Goal: Find specific page/section: Find specific page/section

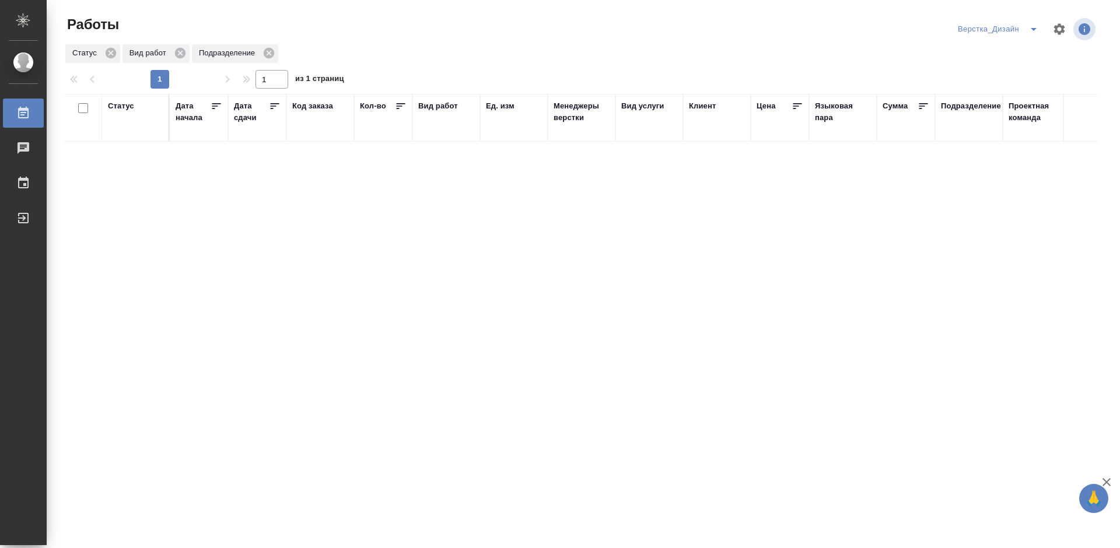
click at [276, 104] on icon at bounding box center [275, 106] width 12 height 12
drag, startPoint x: 0, startPoint y: 0, endPoint x: 1034, endPoint y: 32, distance: 1034.3
click at [1036, 32] on icon "split button" at bounding box center [1034, 29] width 14 height 14
click at [980, 72] on li "DTPspec" at bounding box center [999, 71] width 90 height 19
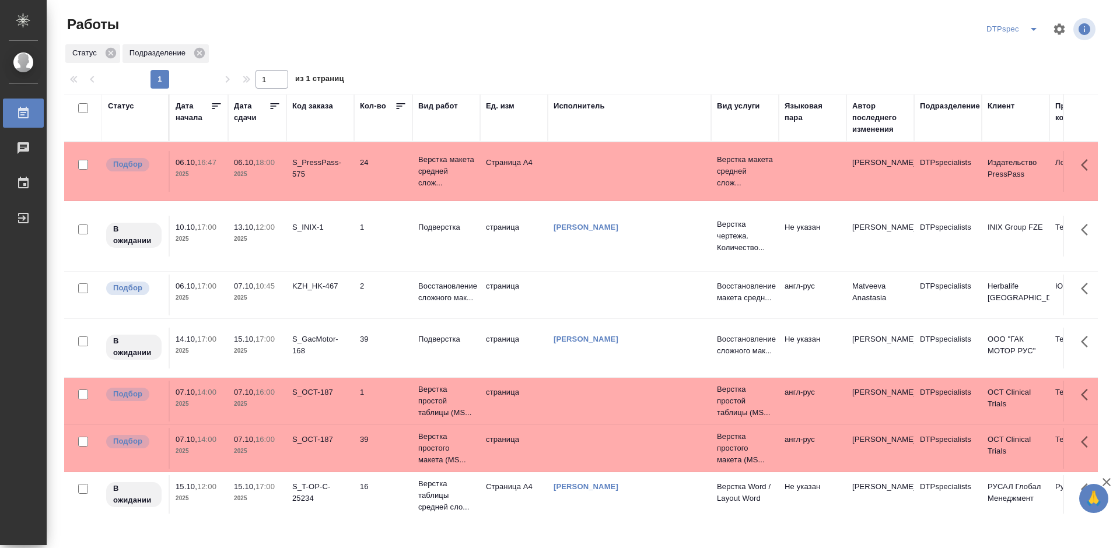
click at [274, 108] on icon at bounding box center [275, 106] width 12 height 12
